Goal: Task Accomplishment & Management: Complete application form

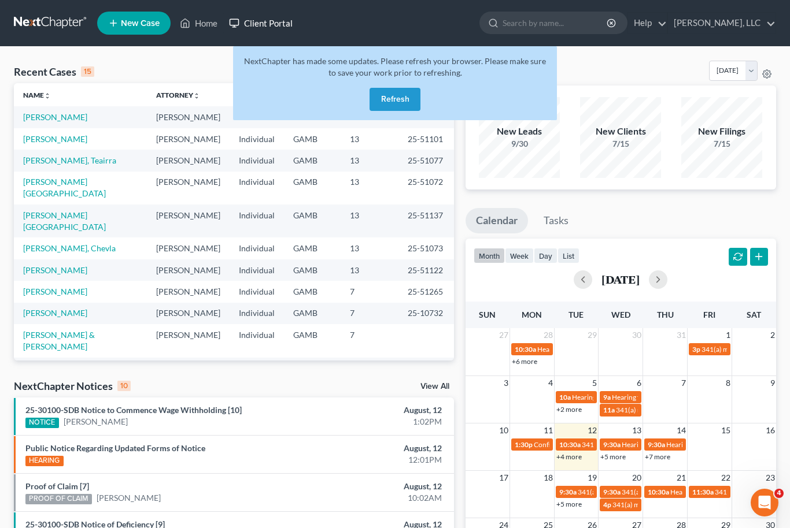
click at [273, 27] on link "Client Portal" at bounding box center [260, 23] width 75 height 21
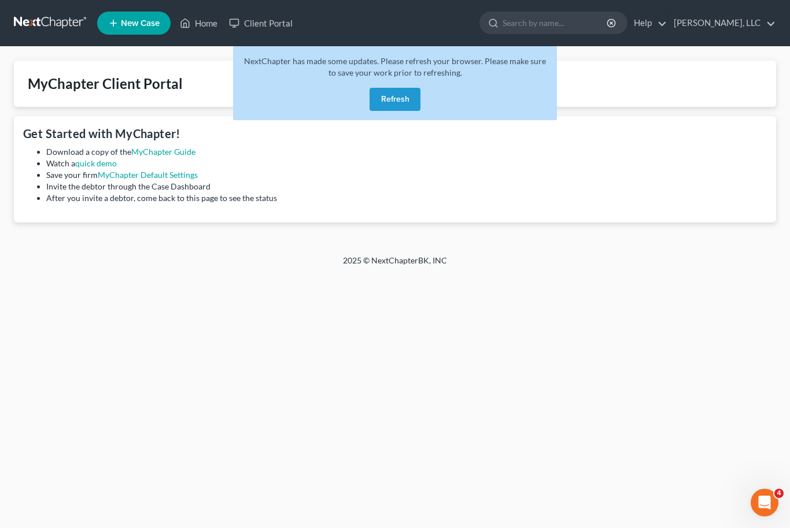
click at [412, 109] on button "Refresh" at bounding box center [394, 99] width 51 height 23
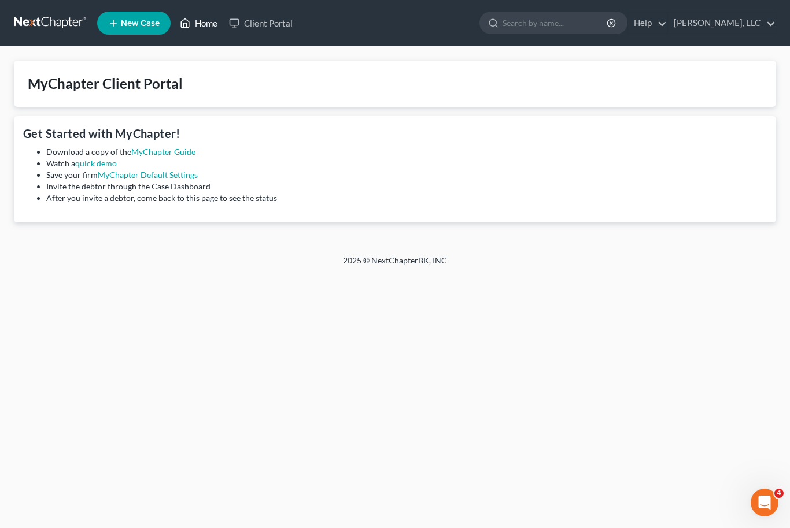
click at [203, 21] on link "Home" at bounding box center [198, 23] width 49 height 21
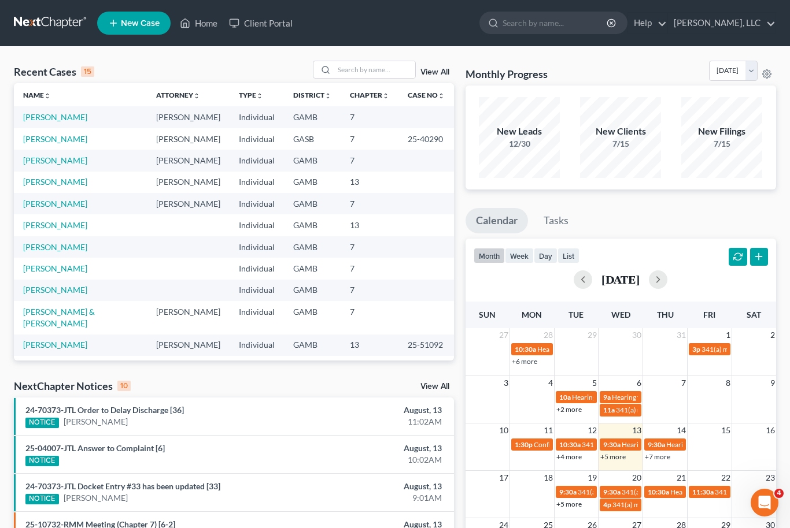
click at [136, 30] on link "New Case" at bounding box center [133, 23] width 73 height 23
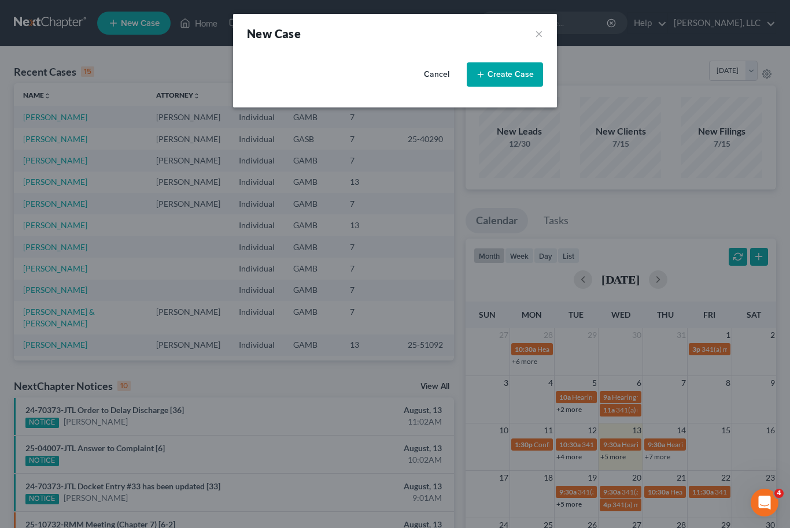
select select "18"
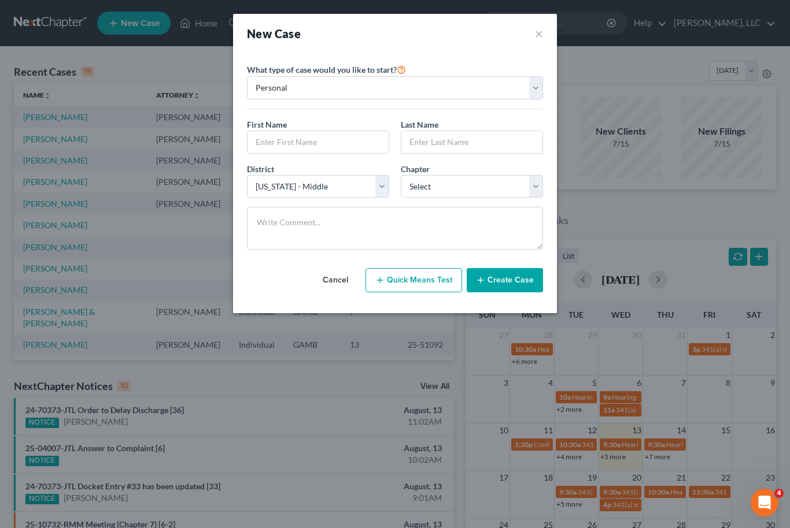
click at [426, 283] on button "Quick Means Test" at bounding box center [413, 280] width 97 height 24
select select "10"
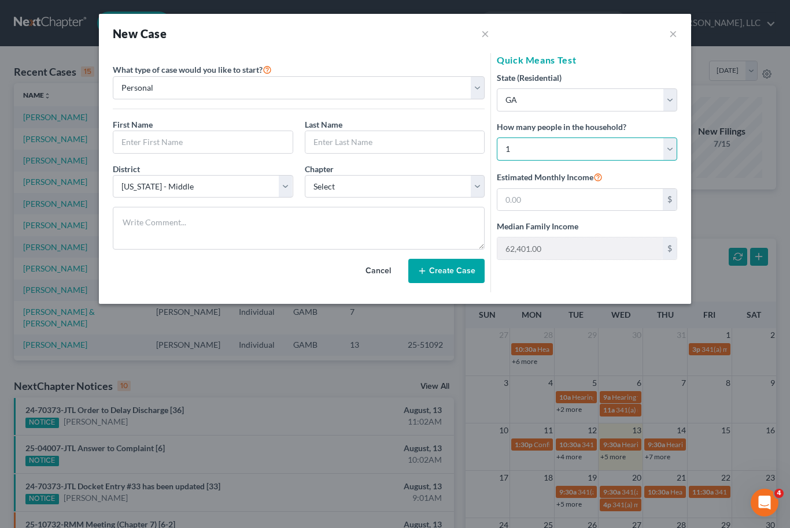
click at [666, 160] on select "Select 1 2 3 4 5 6 7 8 9 10 11 12 13 14 15 16 17 18 19 20" at bounding box center [587, 149] width 180 height 23
select select "3"
type input "114,618.00"
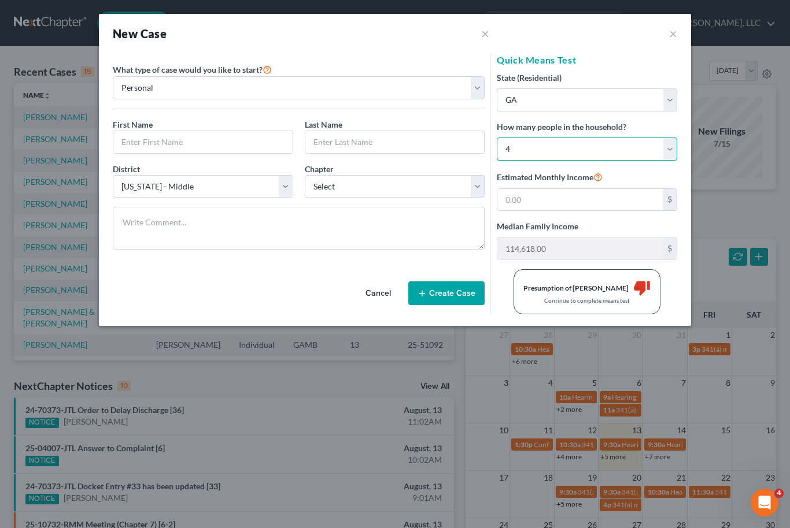
click at [669, 146] on select "Select 1 2 3 4 5 6 7 8 9 10 11 12 13 14 15 16 17 18 19 20" at bounding box center [587, 149] width 180 height 23
select select "2"
type input "98,564.00"
click at [656, 143] on select "Select 1 2 3 4 5 6 7 8 9 10 11 12 13 14 15 16 17 18 19 20" at bounding box center [587, 149] width 180 height 23
select select "3"
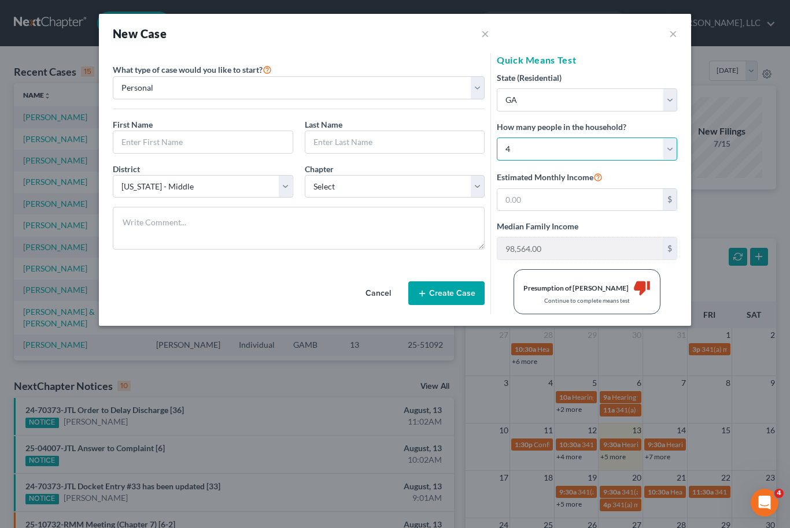
type input "114,618.00"
click at [664, 37] on div "New Case × ×" at bounding box center [395, 33] width 592 height 39
click at [675, 32] on button "×" at bounding box center [673, 34] width 8 height 14
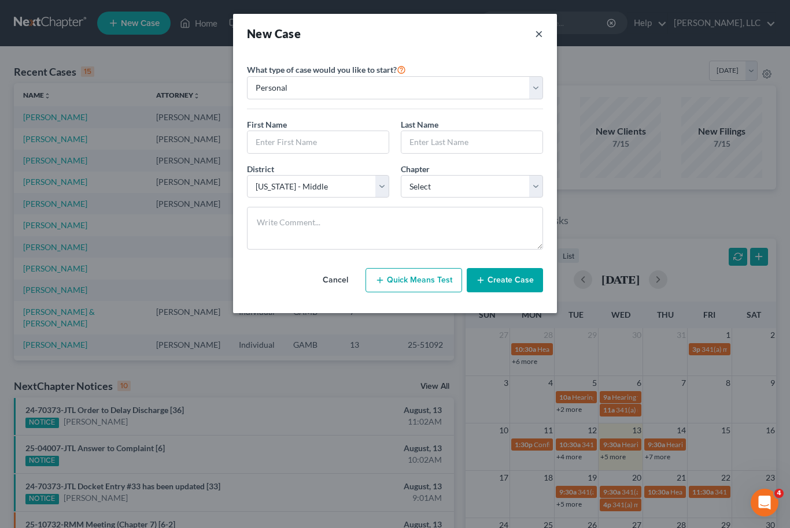
click at [540, 28] on button "×" at bounding box center [539, 33] width 8 height 16
